Goal: Task Accomplishment & Management: Manage account settings

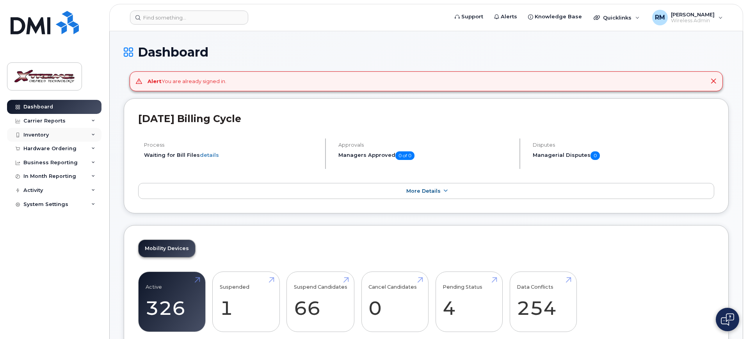
click at [50, 132] on div "Inventory" at bounding box center [54, 135] width 94 height 14
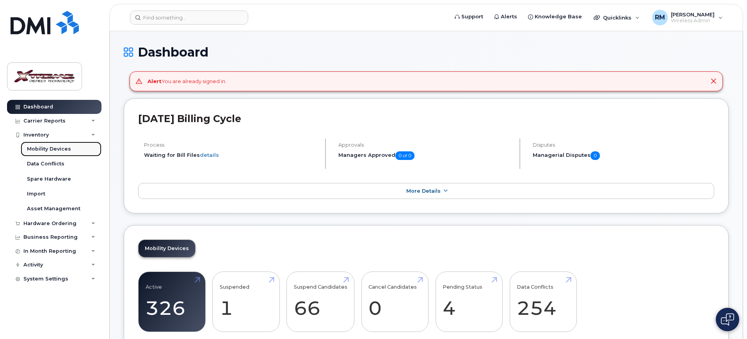
click at [59, 151] on div "Mobility Devices" at bounding box center [49, 149] width 44 height 7
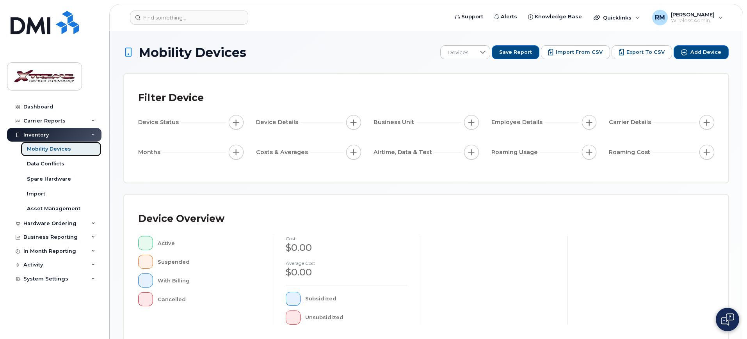
scroll to position [198, 0]
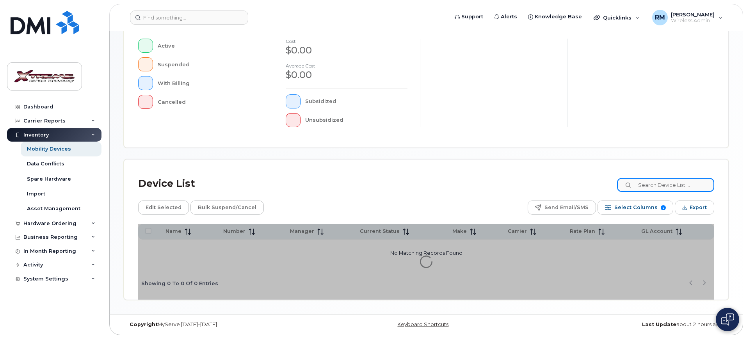
click at [694, 187] on input at bounding box center [665, 185] width 97 height 14
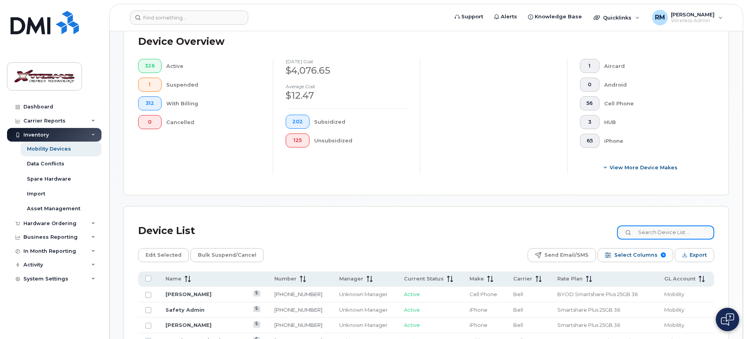
scroll to position [211, 0]
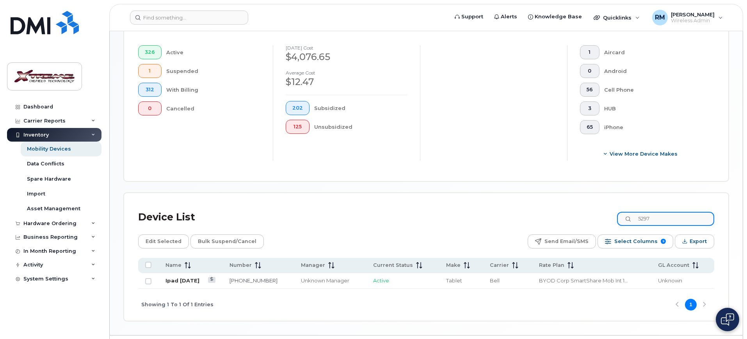
type input "5297"
click at [193, 278] on link "Ipad [DATE]" at bounding box center [183, 281] width 34 height 6
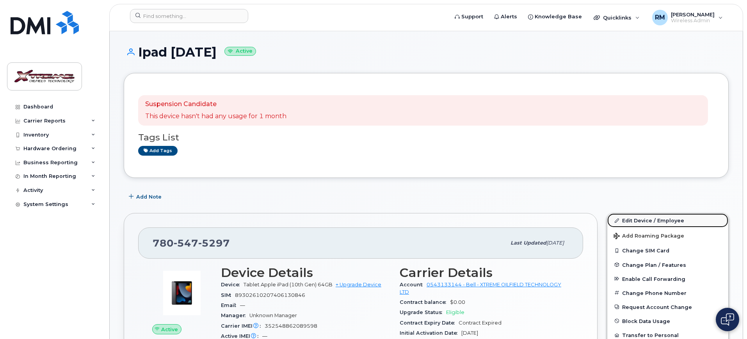
click at [658, 217] on link "Edit Device / Employee" at bounding box center [667, 221] width 121 height 14
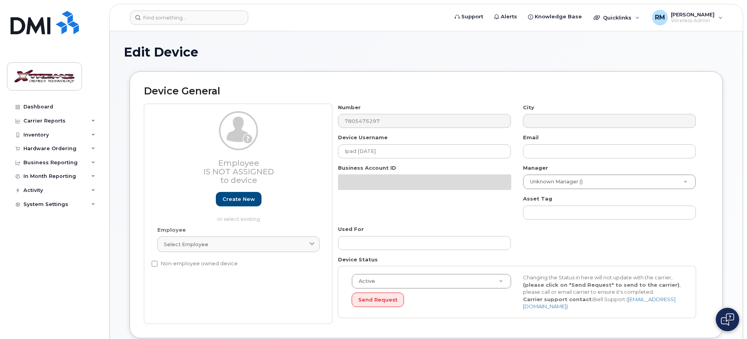
select select "4343095"
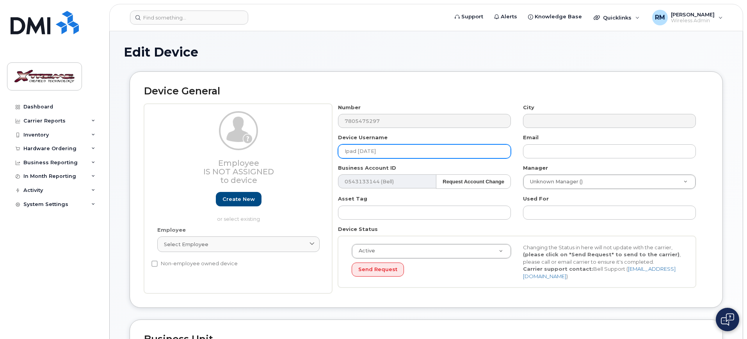
click at [214, 160] on div "Employee Is not assigned to device Create new or select existing Employee Selec…" at bounding box center [426, 199] width 564 height 190
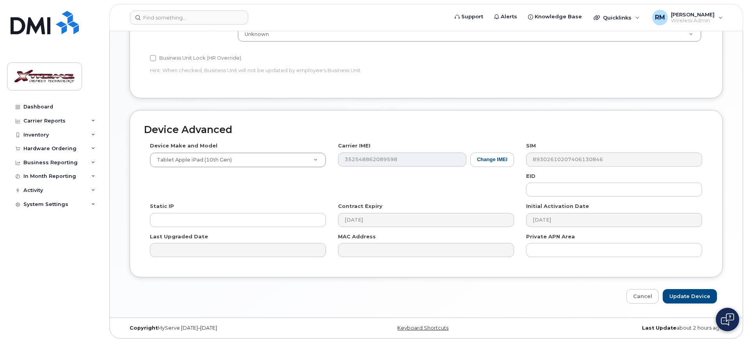
scroll to position [345, 0]
type input "[PERSON_NAME] iPad"
click at [685, 293] on input "Update Device" at bounding box center [690, 296] width 54 height 14
type input "Saving..."
